Goal: Information Seeking & Learning: Understand process/instructions

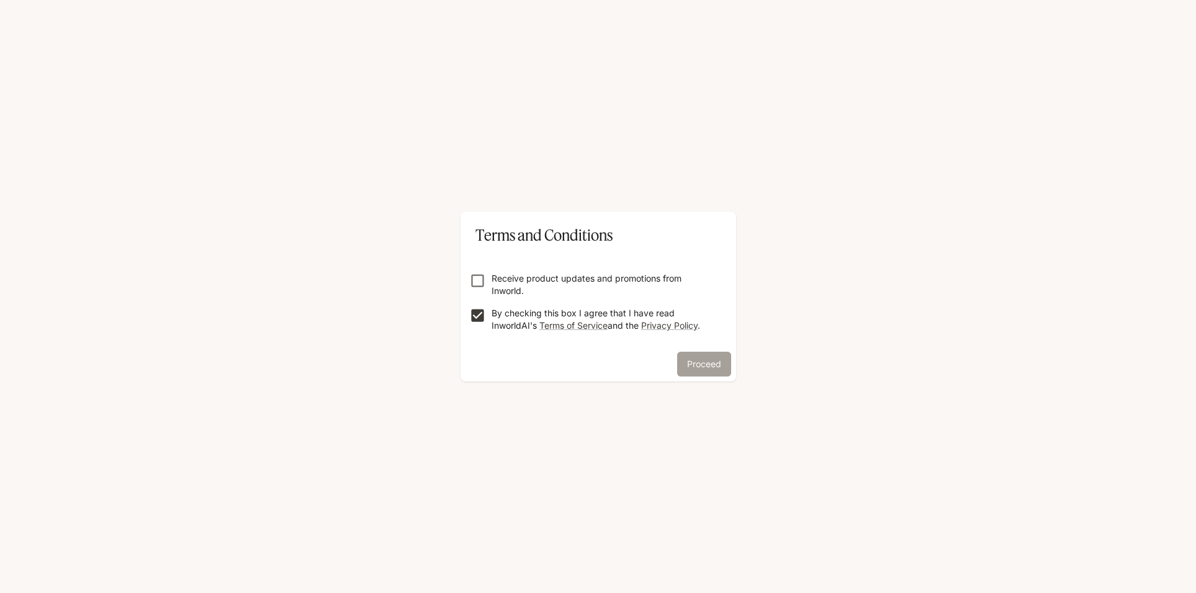
click at [705, 362] on button "Proceed" at bounding box center [704, 364] width 54 height 25
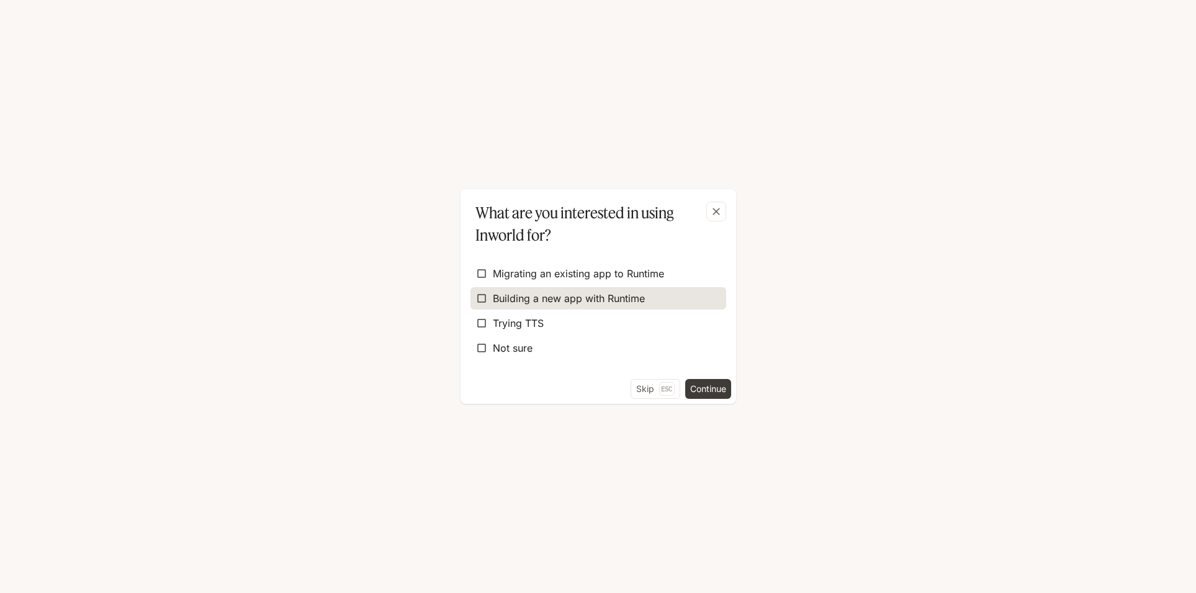
click at [523, 297] on span "Building a new app with Runtime" at bounding box center [569, 298] width 152 height 15
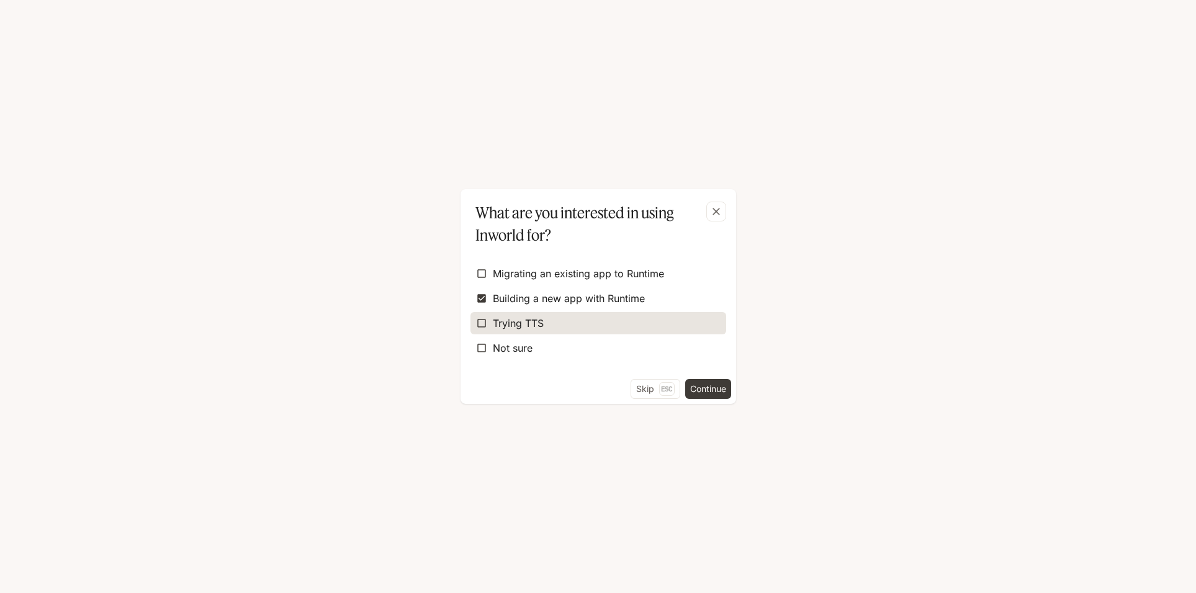
click at [526, 328] on span "Trying TTS" at bounding box center [518, 323] width 51 height 15
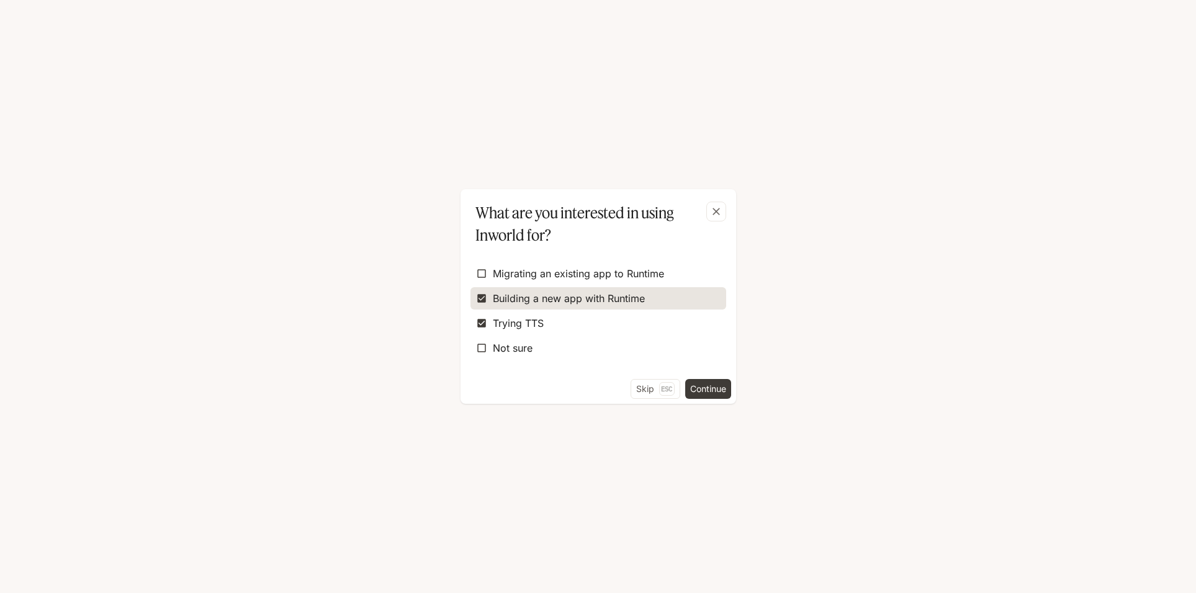
click at [526, 302] on span "Building a new app with Runtime" at bounding box center [569, 298] width 152 height 15
click at [649, 388] on button "Skip Esc" at bounding box center [656, 389] width 50 height 20
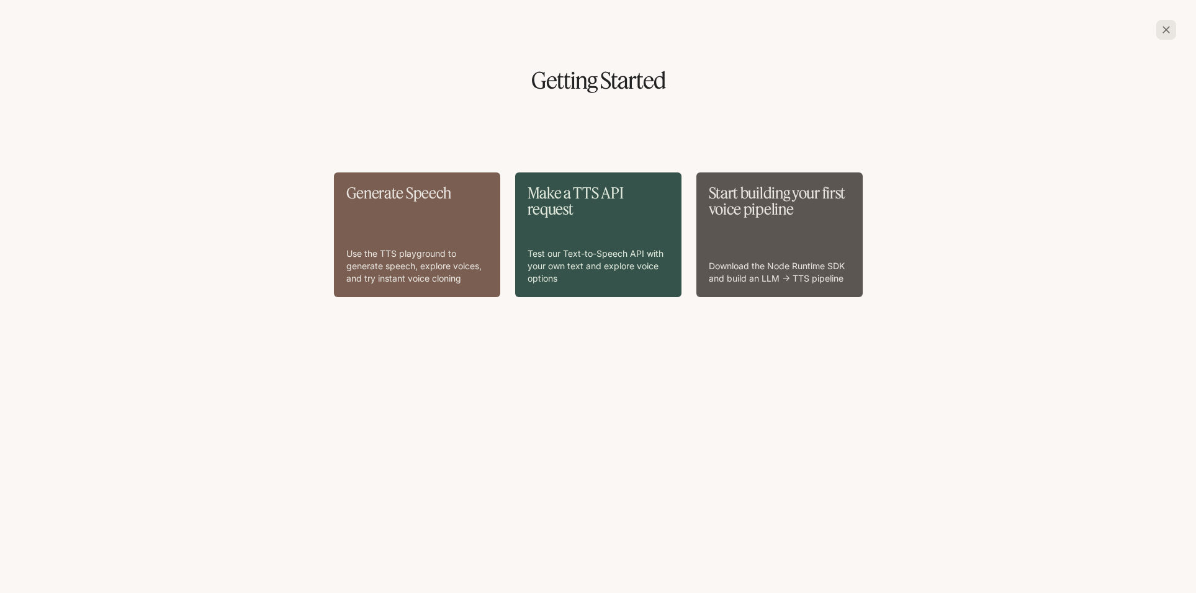
click at [454, 266] on p "Use the TTS playground to generate speech, explore voices, and try instant voic…" at bounding box center [417, 266] width 142 height 37
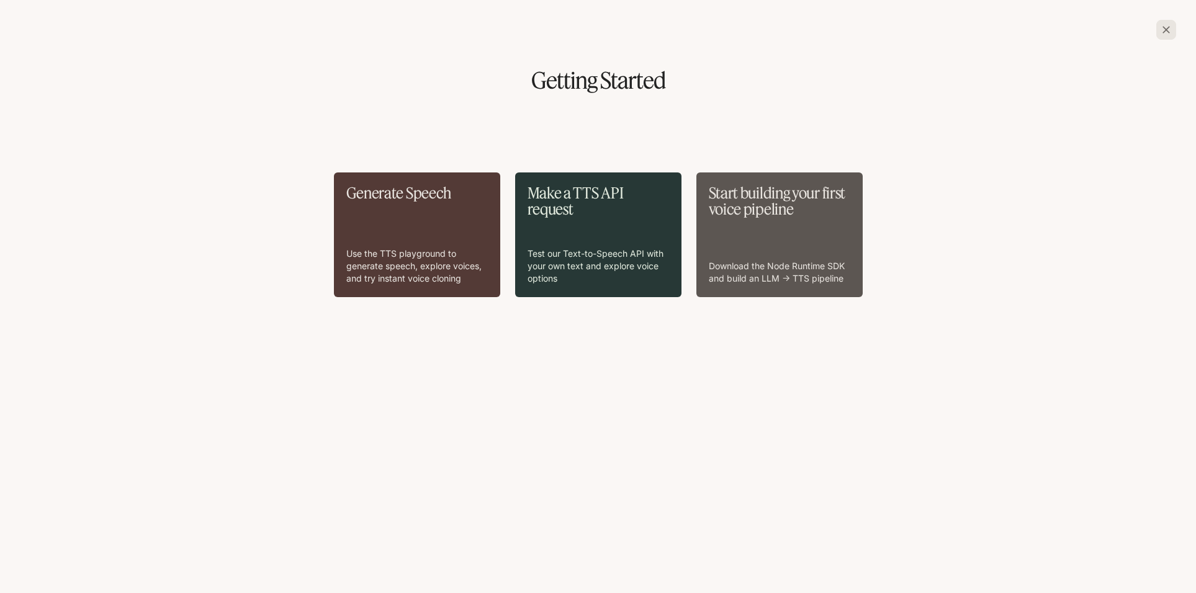
click at [576, 223] on div "Make a TTS API request Test our Text-to-Speech API with your own text and explo…" at bounding box center [599, 235] width 142 height 100
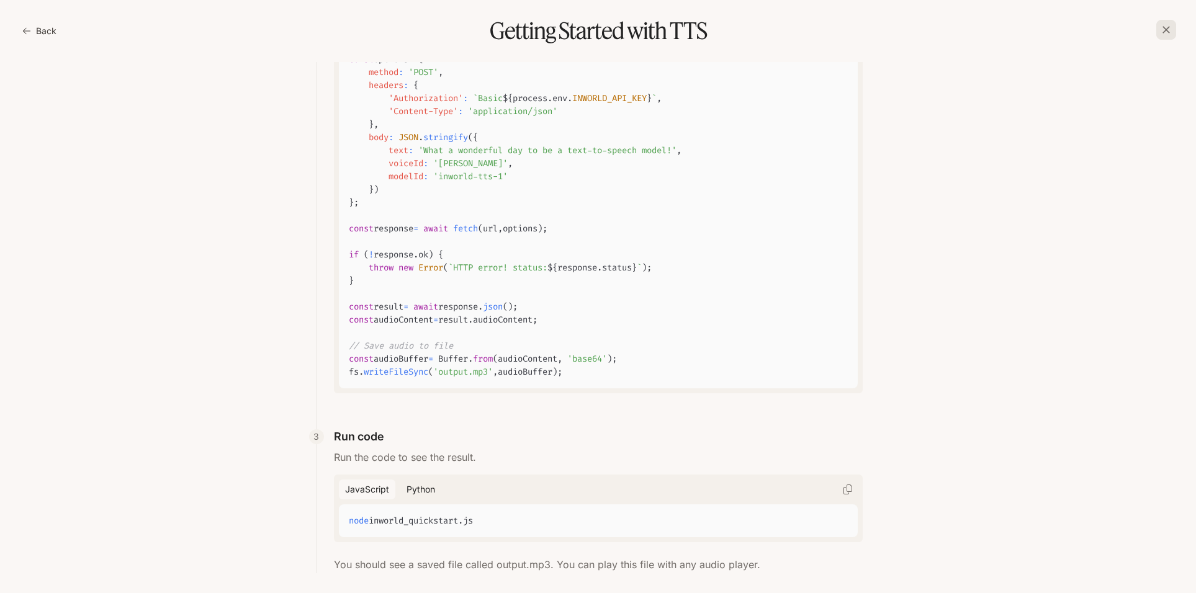
scroll to position [374, 0]
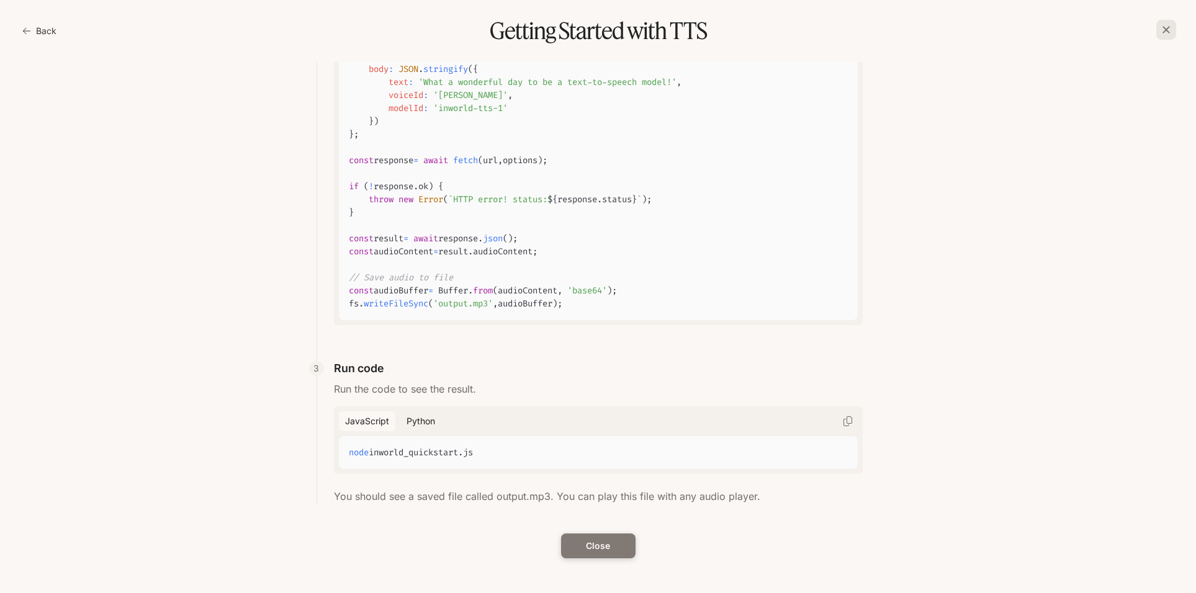
click at [583, 554] on button "Close" at bounding box center [598, 546] width 74 height 25
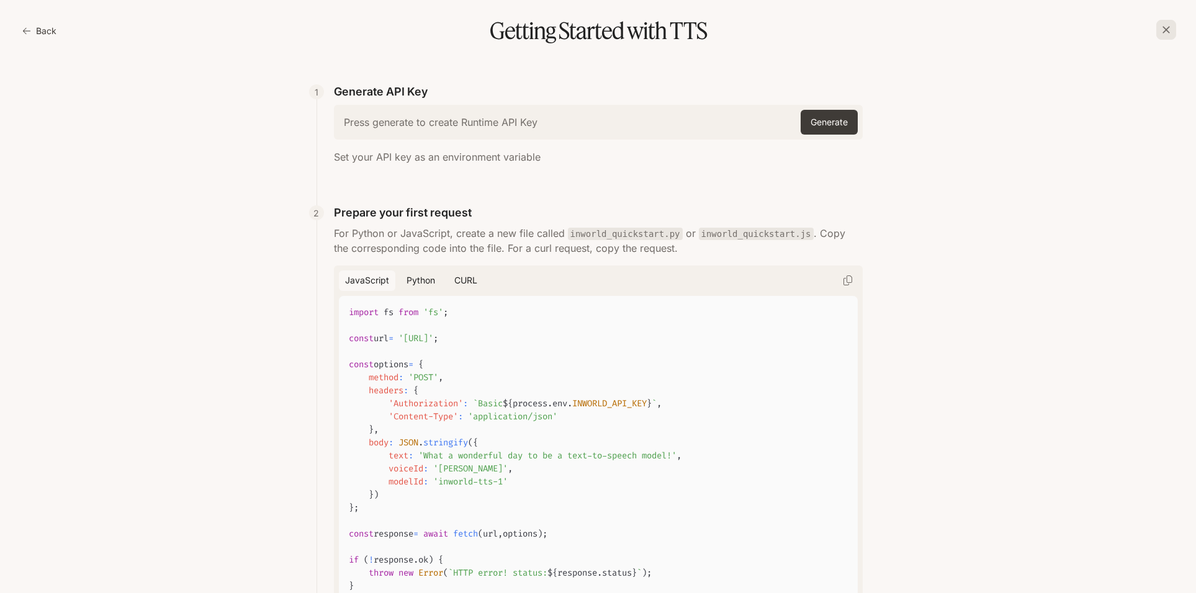
scroll to position [374, 0]
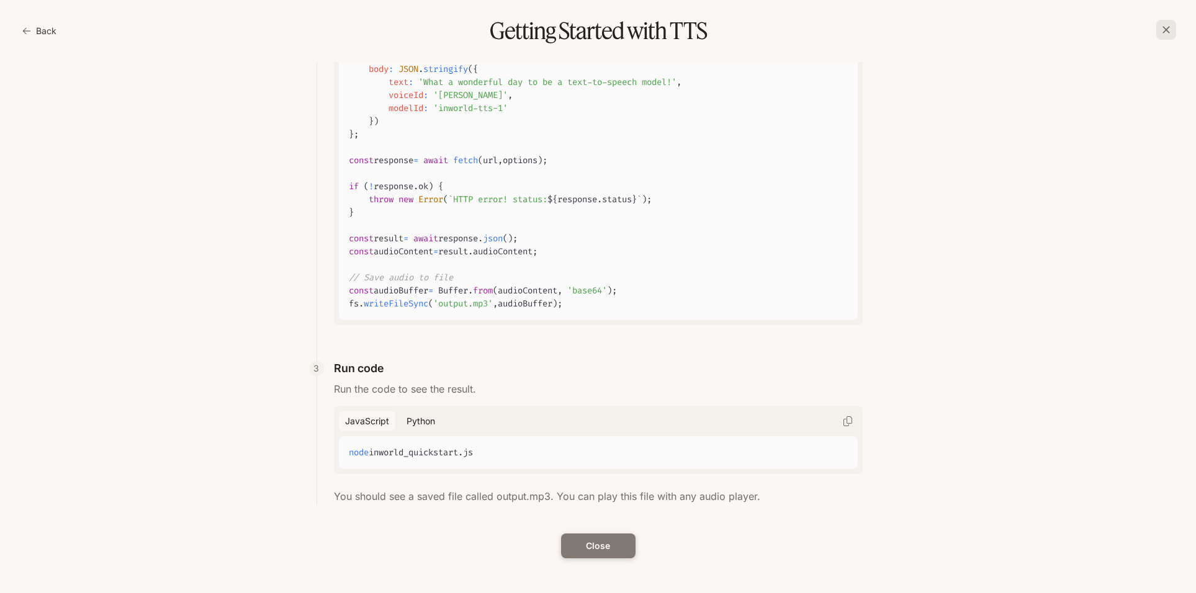
click at [621, 551] on button "Close" at bounding box center [598, 546] width 74 height 25
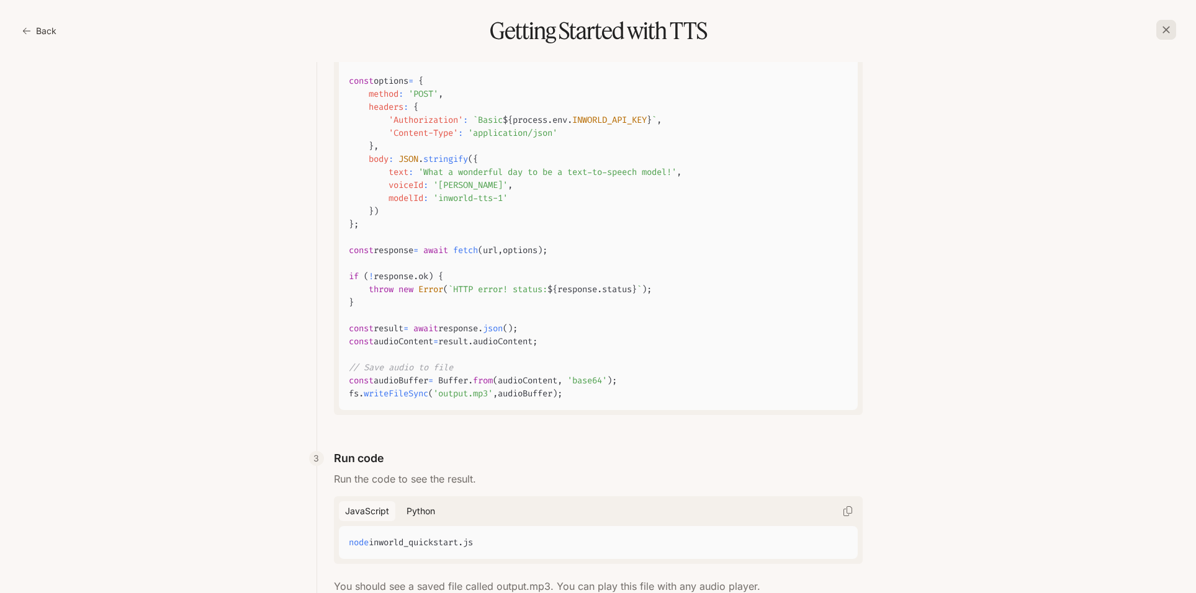
scroll to position [374, 0]
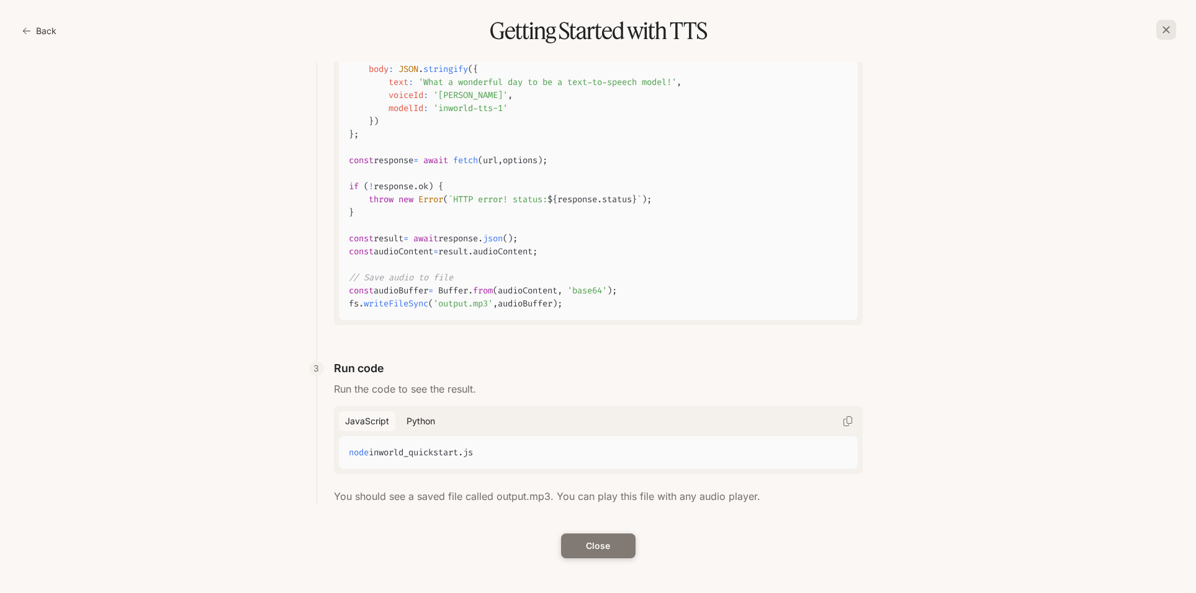
click at [586, 549] on button "Close" at bounding box center [598, 546] width 74 height 25
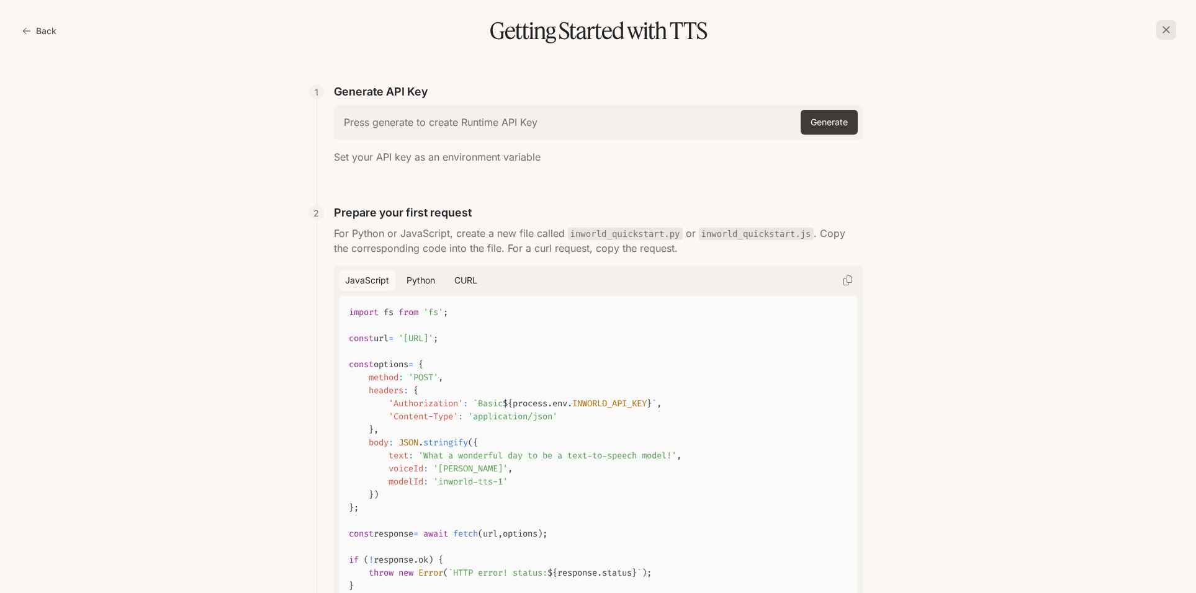
click at [1164, 29] on icon "button" at bounding box center [1166, 30] width 12 height 12
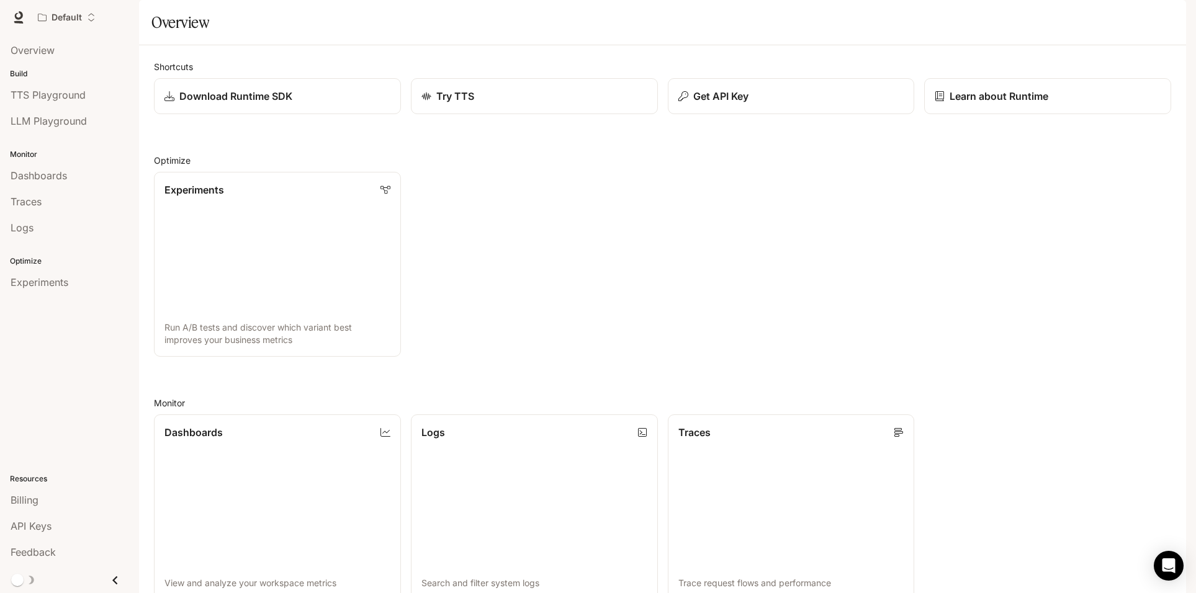
click at [1170, 15] on icon "button" at bounding box center [1169, 17] width 7 height 7
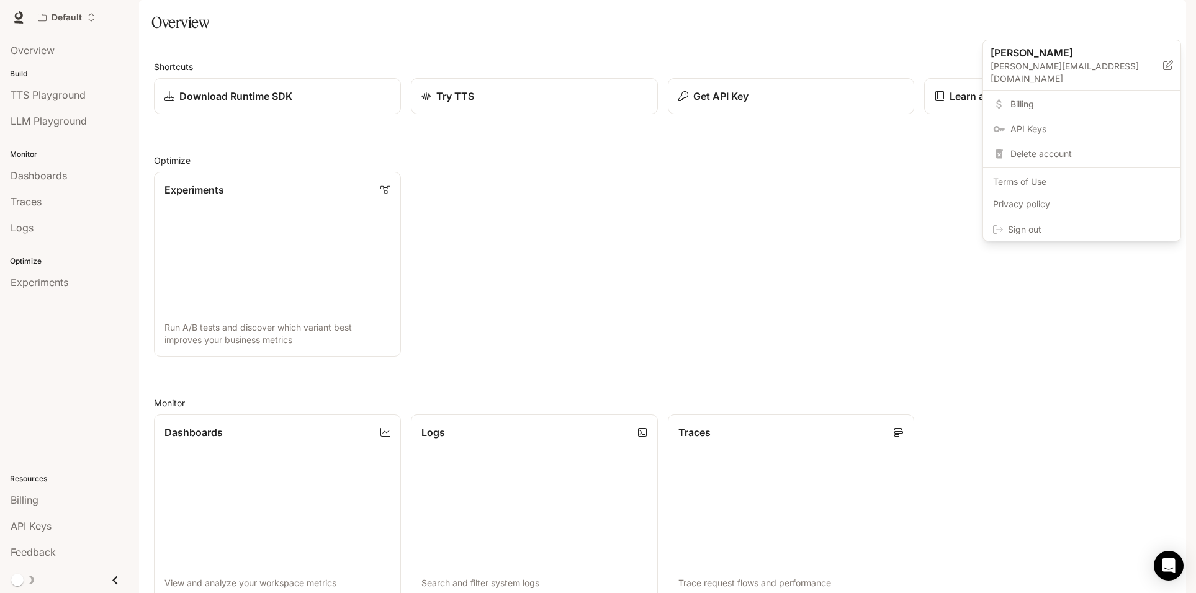
click at [1045, 223] on span "Sign out" at bounding box center [1089, 229] width 163 height 12
